Goal: Task Accomplishment & Management: Manage account settings

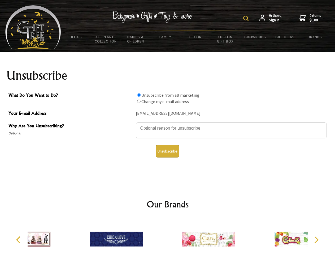
click at [247, 18] on img at bounding box center [245, 18] width 5 height 5
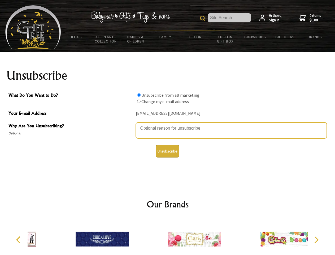
click at [168, 124] on textarea "Why Are You Unsubscribing?" at bounding box center [231, 130] width 191 height 16
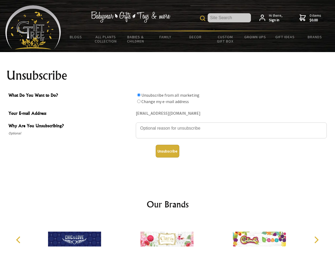
click at [139, 95] on input "What Do You Want to Do?" at bounding box center [138, 94] width 3 height 3
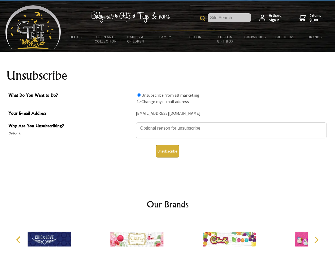
click at [139, 101] on input "What Do You Want to Do?" at bounding box center [138, 101] width 3 height 3
radio input "true"
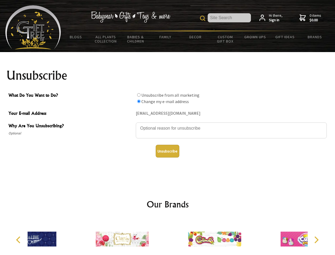
click at [168, 151] on button "Unsubscribe" at bounding box center [168, 151] width 24 height 13
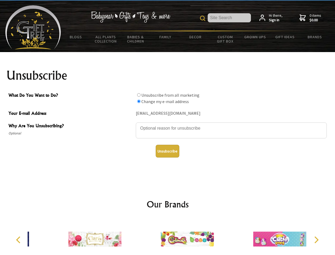
click at [168, 237] on img at bounding box center [187, 239] width 53 height 40
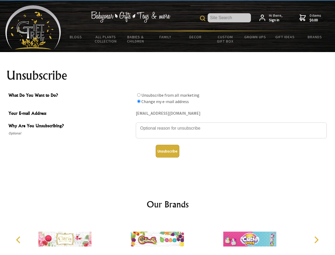
click at [19, 240] on icon "Previous" at bounding box center [18, 239] width 7 height 7
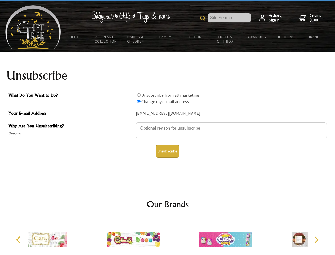
click at [316, 240] on icon "Next" at bounding box center [316, 239] width 7 height 7
